Goal: Information Seeking & Learning: Learn about a topic

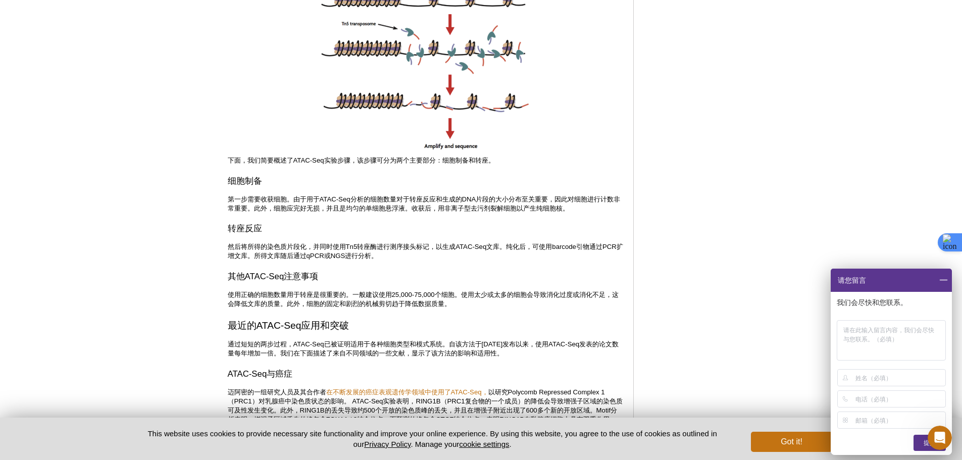
scroll to position [1096, 0]
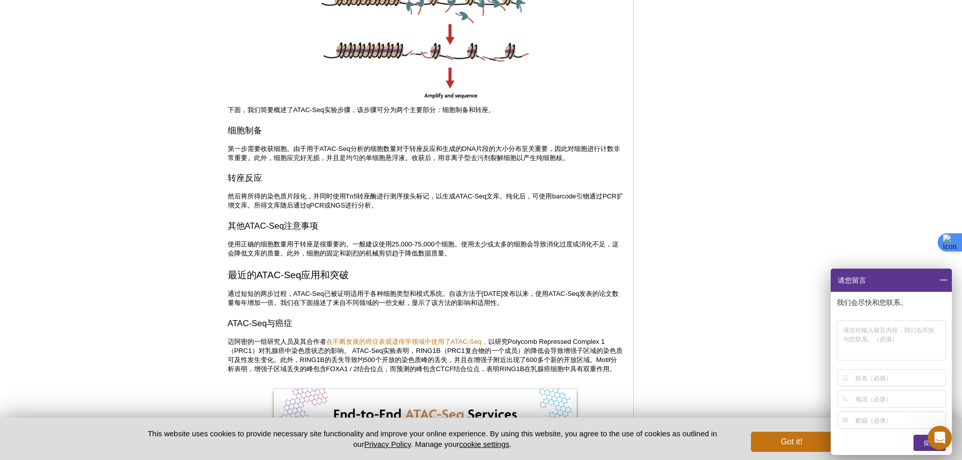
click at [945, 282] on span at bounding box center [943, 280] width 17 height 23
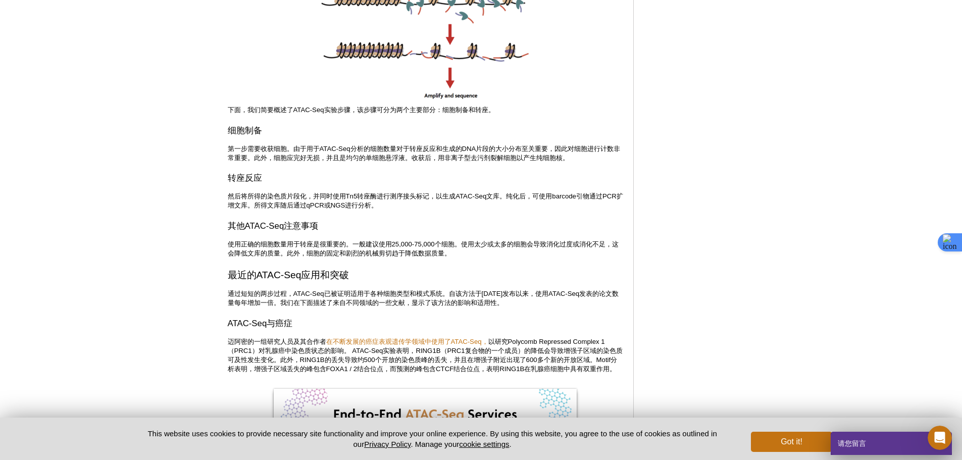
click at [529, 137] on div "<< 回到MOTIFvations博客主页 理解并使用ATAC-Seq的完整指南 By [PERSON_NAME], Ph.D. [DATE] 染色质免疫沉淀…" at bounding box center [426, 410] width 396 height 2876
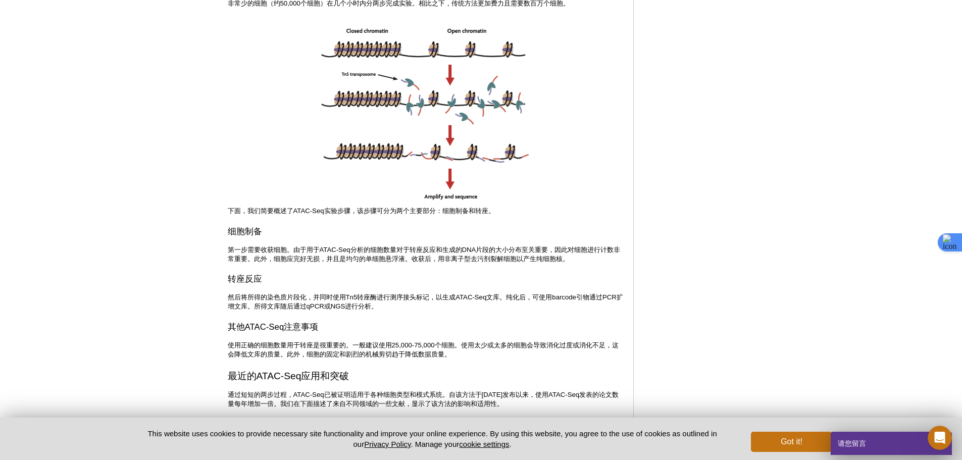
scroll to position [945, 0]
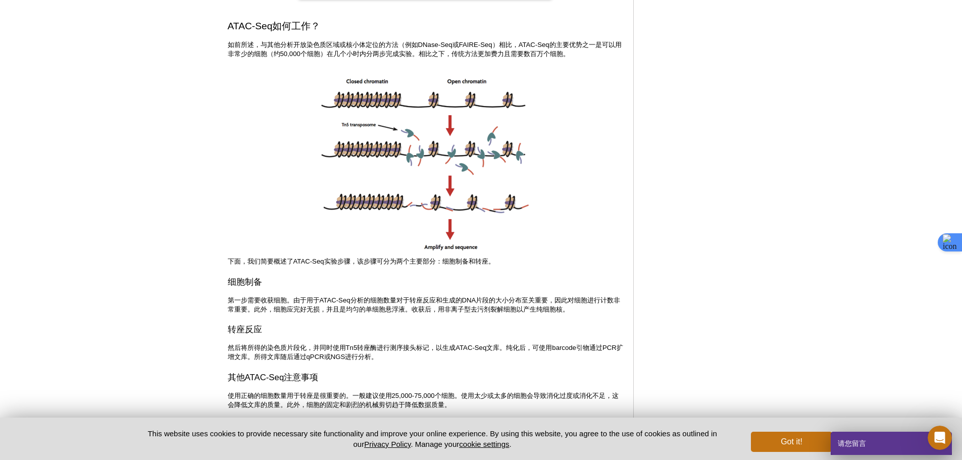
drag, startPoint x: 541, startPoint y: 174, endPoint x: 226, endPoint y: 153, distance: 316.0
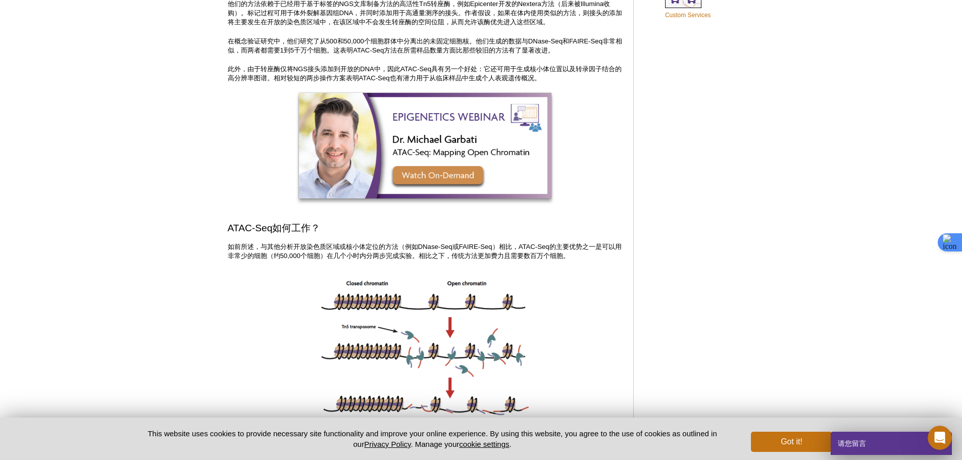
scroll to position [642, 0]
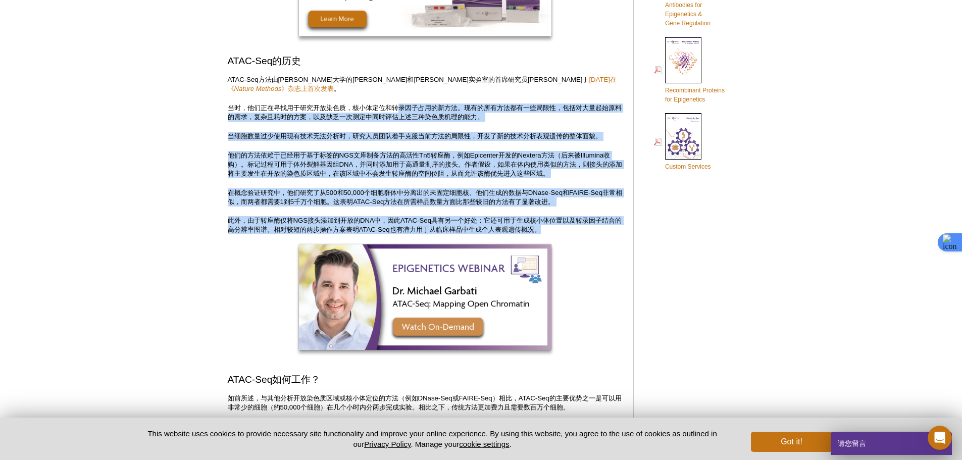
drag, startPoint x: 565, startPoint y: 180, endPoint x: 394, endPoint y: 156, distance: 173.0
